Goal: Task Accomplishment & Management: Complete application form

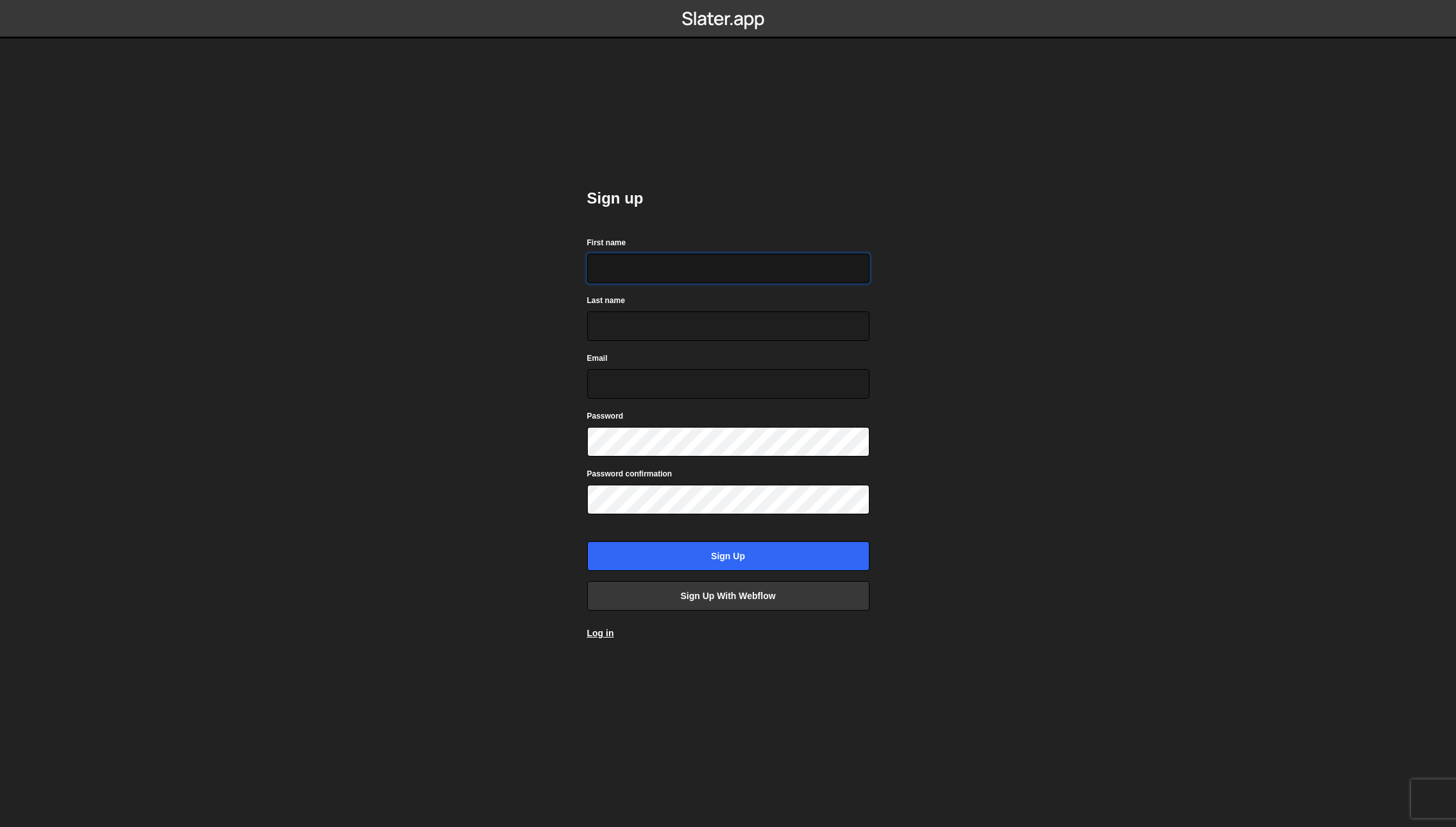
click at [644, 256] on input "First name" at bounding box center [728, 268] width 283 height 29
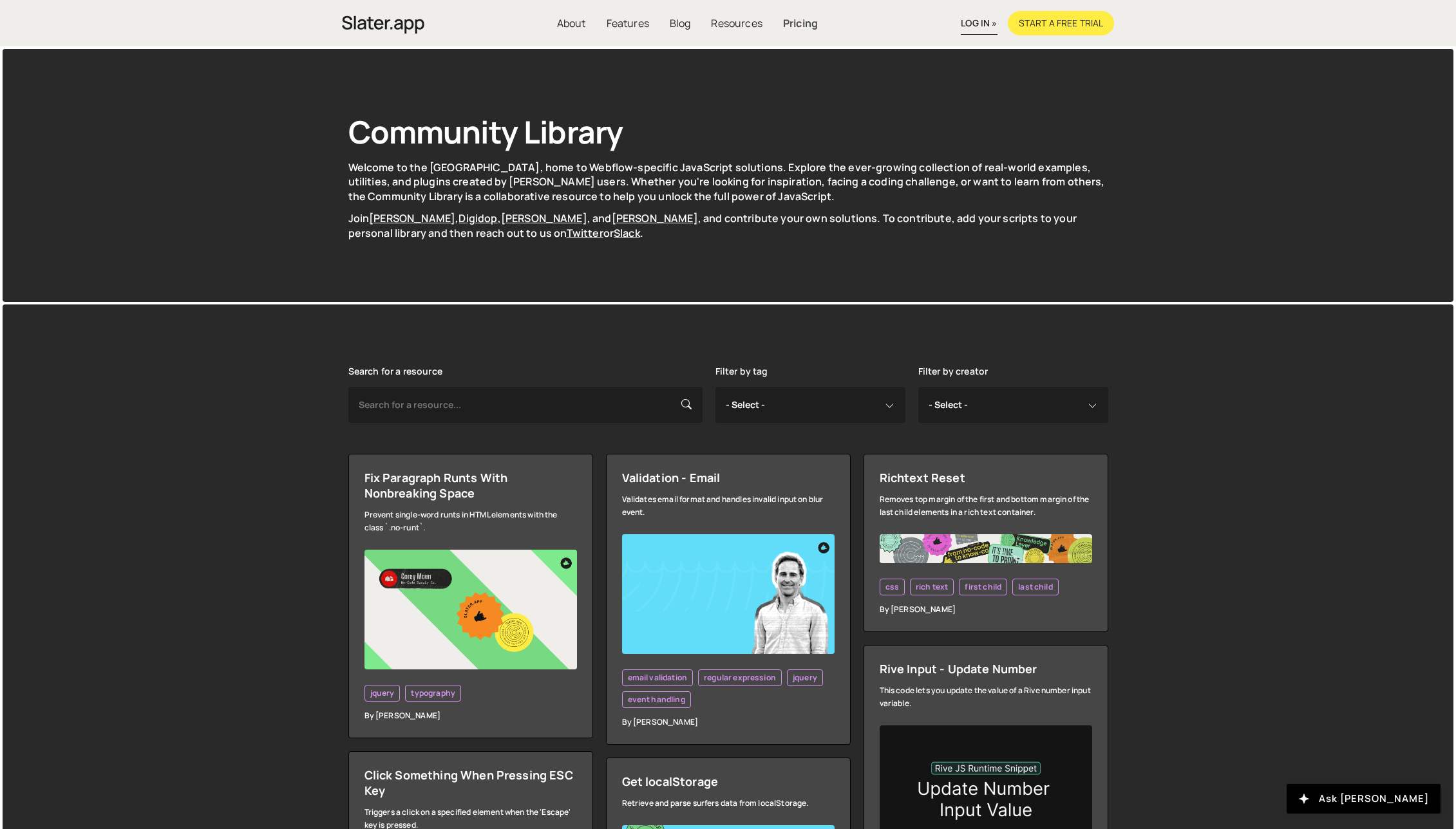
click at [812, 21] on link "Pricing" at bounding box center [800, 23] width 56 height 24
